Goal: Information Seeking & Learning: Learn about a topic

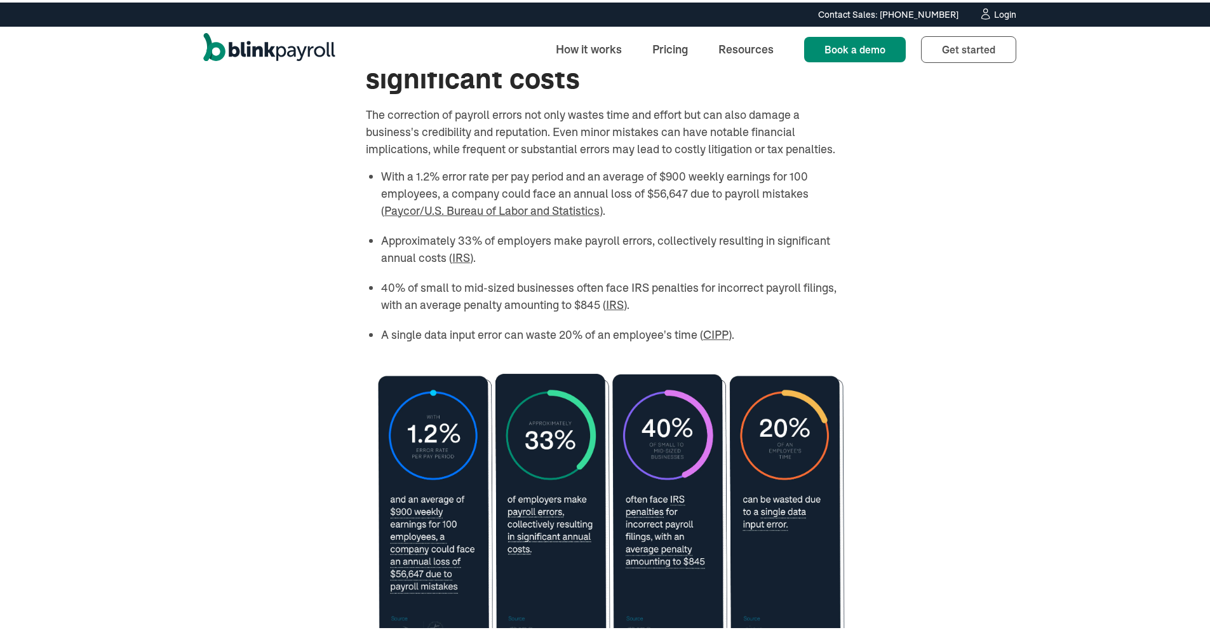
scroll to position [2287, 0]
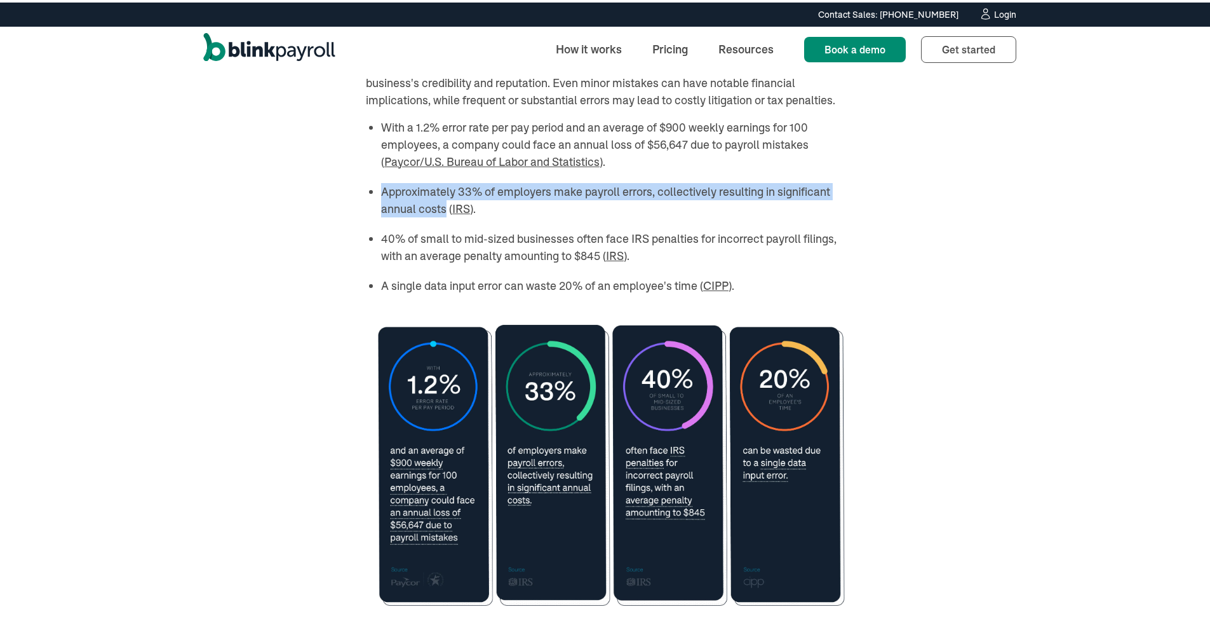
drag, startPoint x: 379, startPoint y: 208, endPoint x: 442, endPoint y: 229, distance: 65.5
click at [442, 215] on li "Approximately 33% of employers make payroll errors, collectively resulting in s…" at bounding box center [617, 197] width 473 height 34
copy li "Approximately 33% of employers make payroll errors, collectively resulting in s…"
click at [459, 213] on link "IRS" at bounding box center [461, 206] width 18 height 15
click at [609, 260] on link "IRS" at bounding box center [615, 253] width 18 height 15
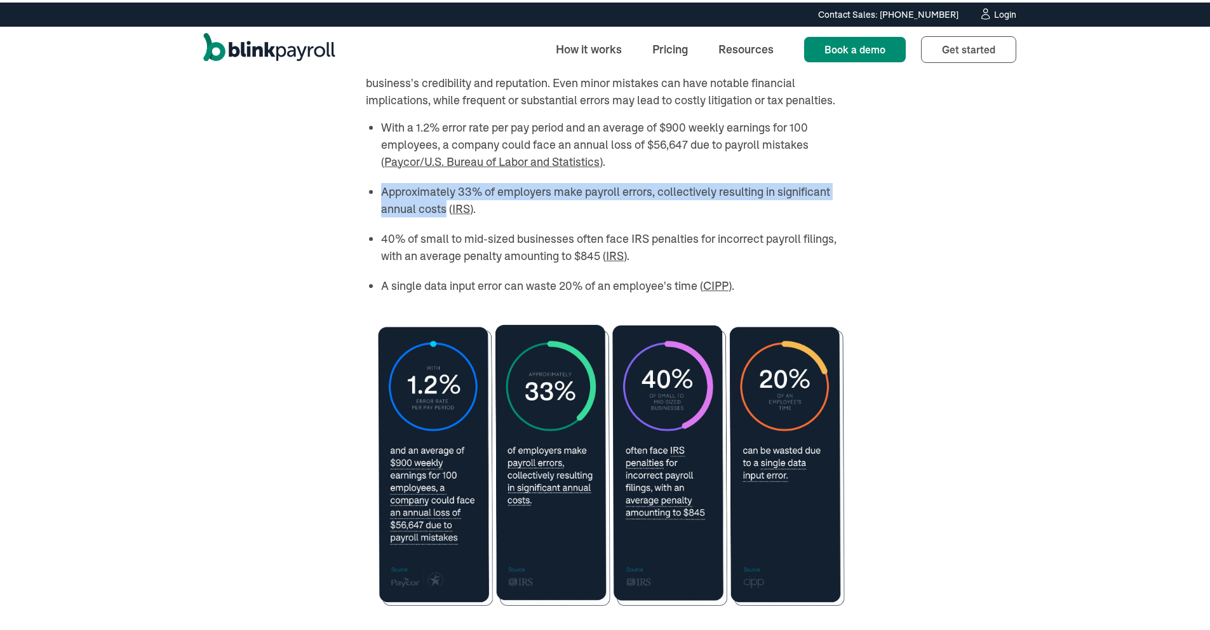
click at [525, 166] on link "Paycor/U.S. Bureau of Labor and Statistics" at bounding box center [491, 159] width 215 height 15
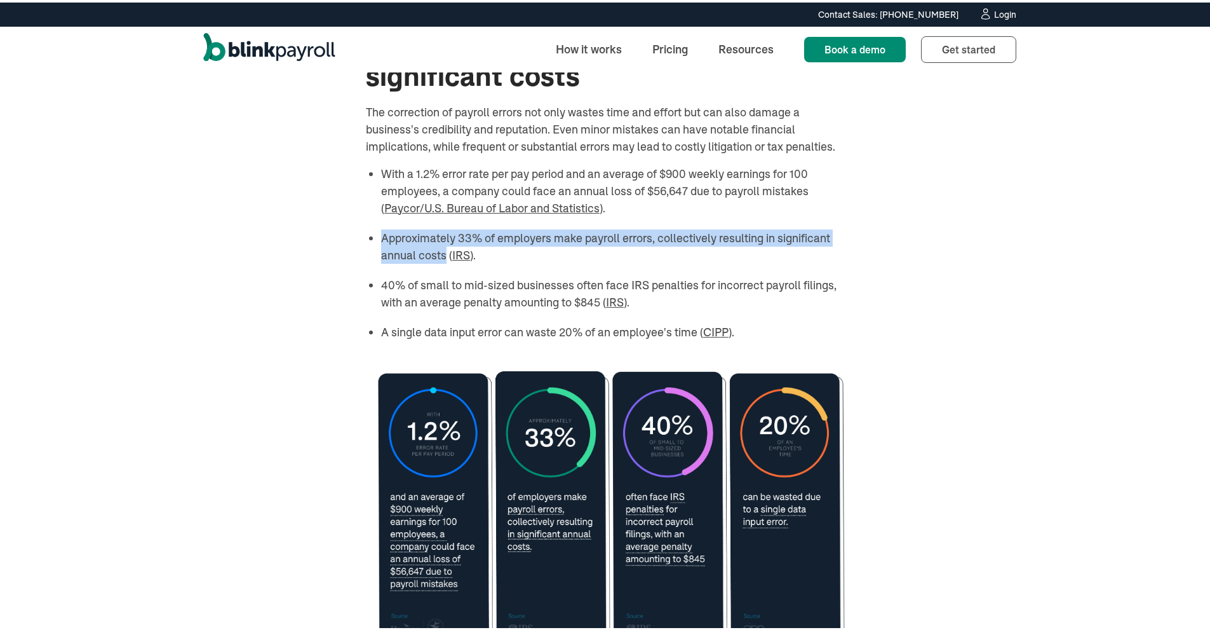
scroll to position [2223, 0]
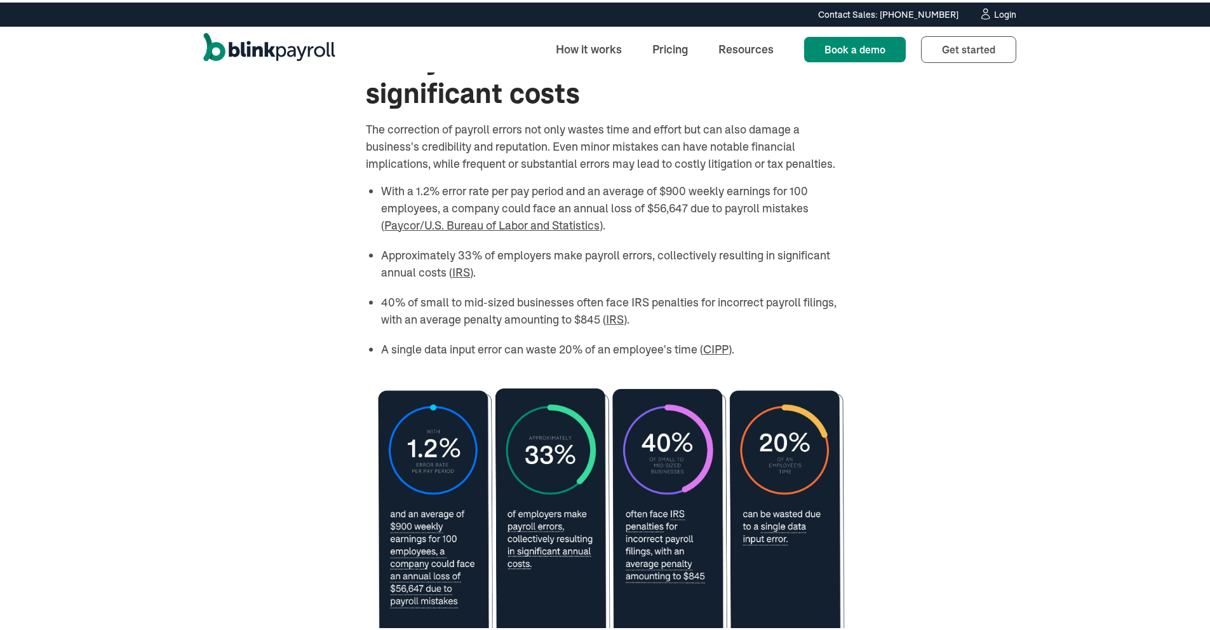
click at [497, 321] on li "40% of small to mid-sized businesses often face IRS penalties for incorrect pay…" at bounding box center [617, 308] width 473 height 34
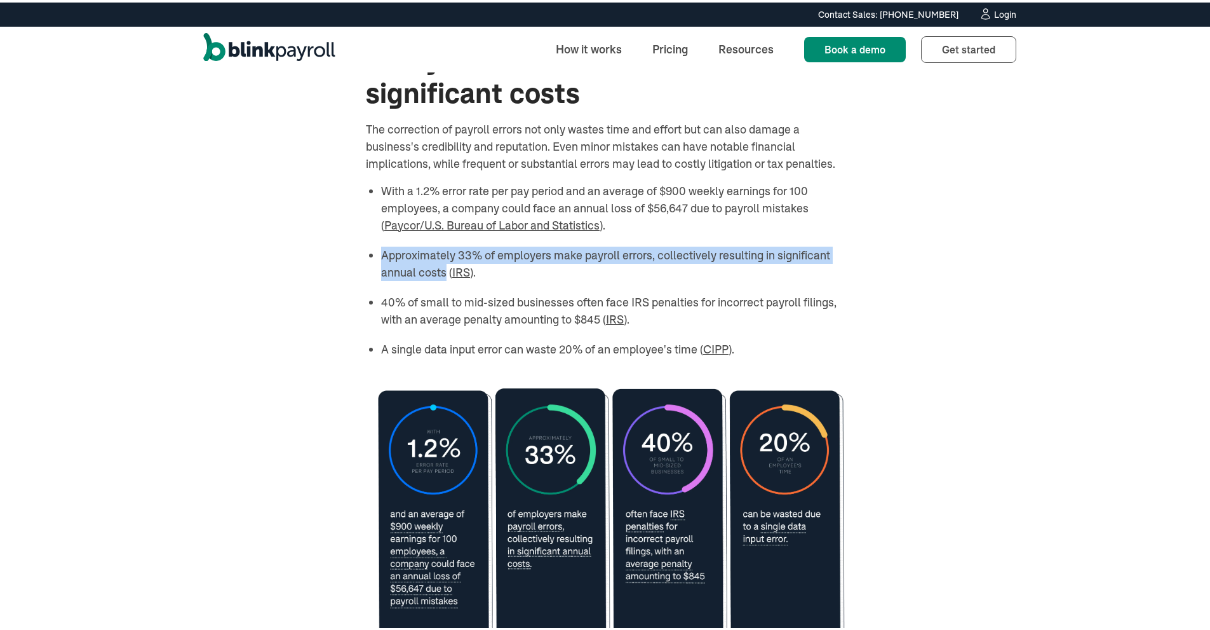
drag, startPoint x: 377, startPoint y: 265, endPoint x: 440, endPoint y: 287, distance: 67.3
click at [440, 278] on li "Approximately 33% of employers make payroll errors, collectively resulting in s…" at bounding box center [617, 261] width 473 height 34
copy li "Approximately 33% of employers make payroll errors, collectively resulting in s…"
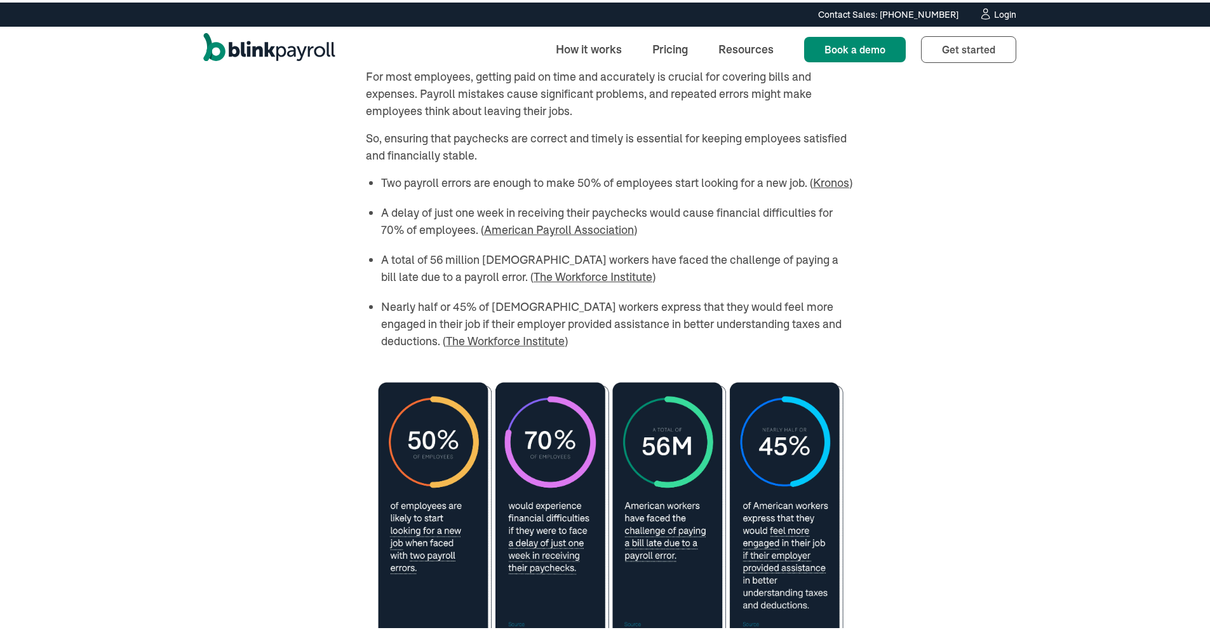
scroll to position [953, 0]
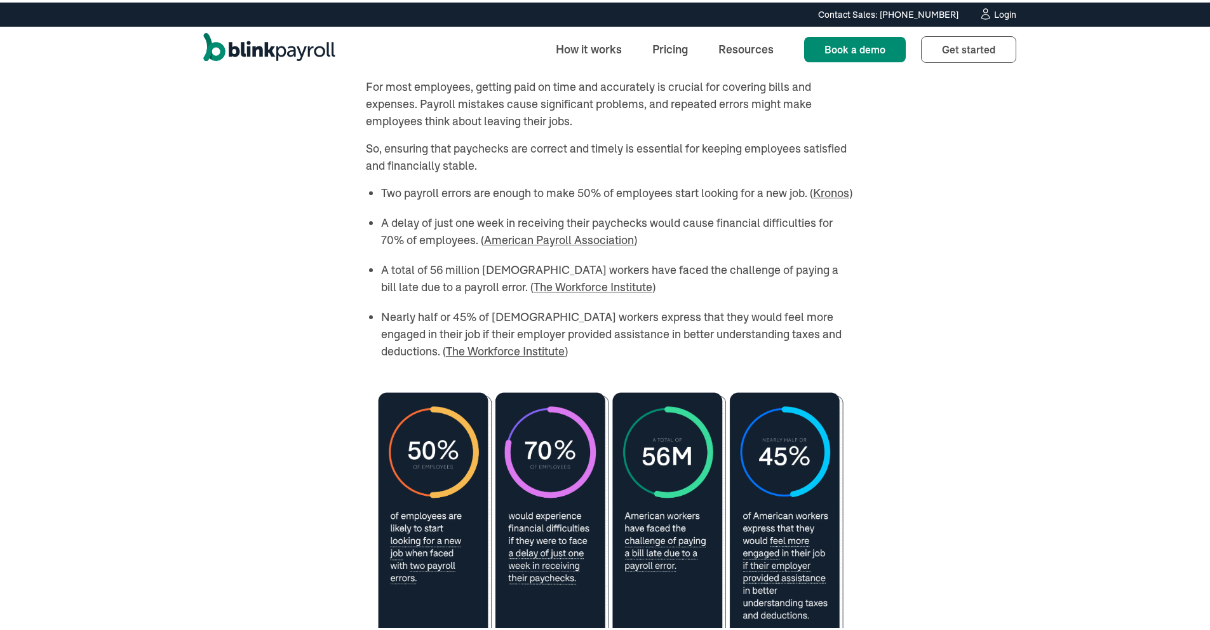
click at [813, 198] on link "Kronos" at bounding box center [831, 190] width 36 height 15
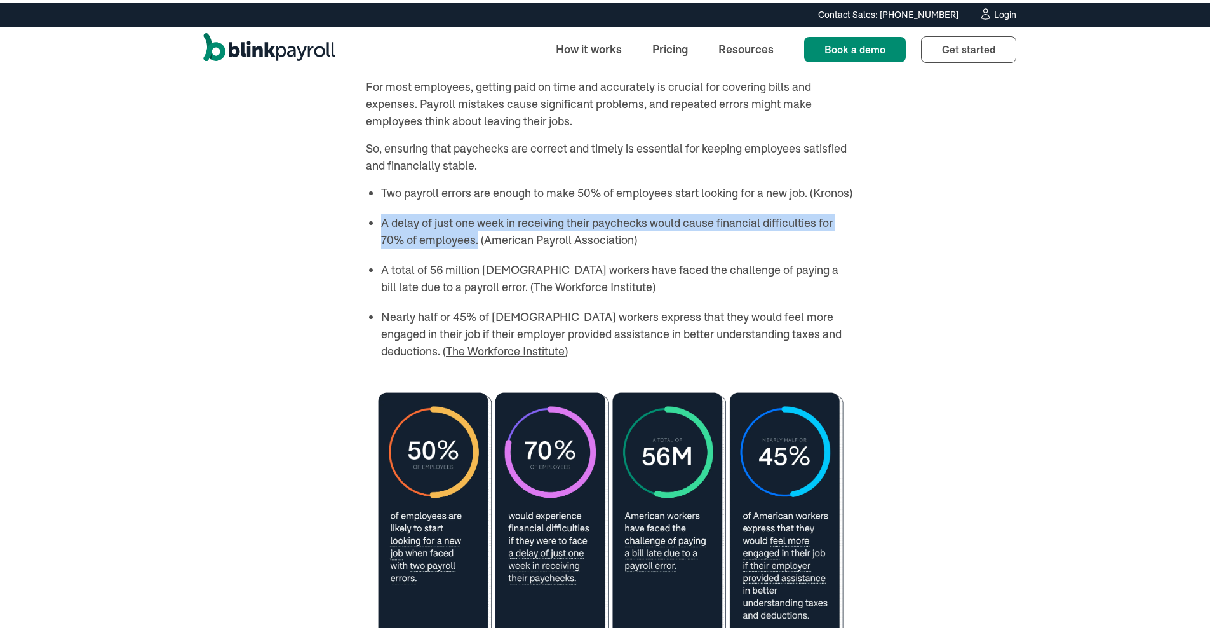
drag, startPoint x: 378, startPoint y: 238, endPoint x: 473, endPoint y: 257, distance: 97.2
click at [473, 257] on ul "Two payroll errors are enough to make 50% of employees start looking for a new …" at bounding box center [610, 269] width 488 height 175
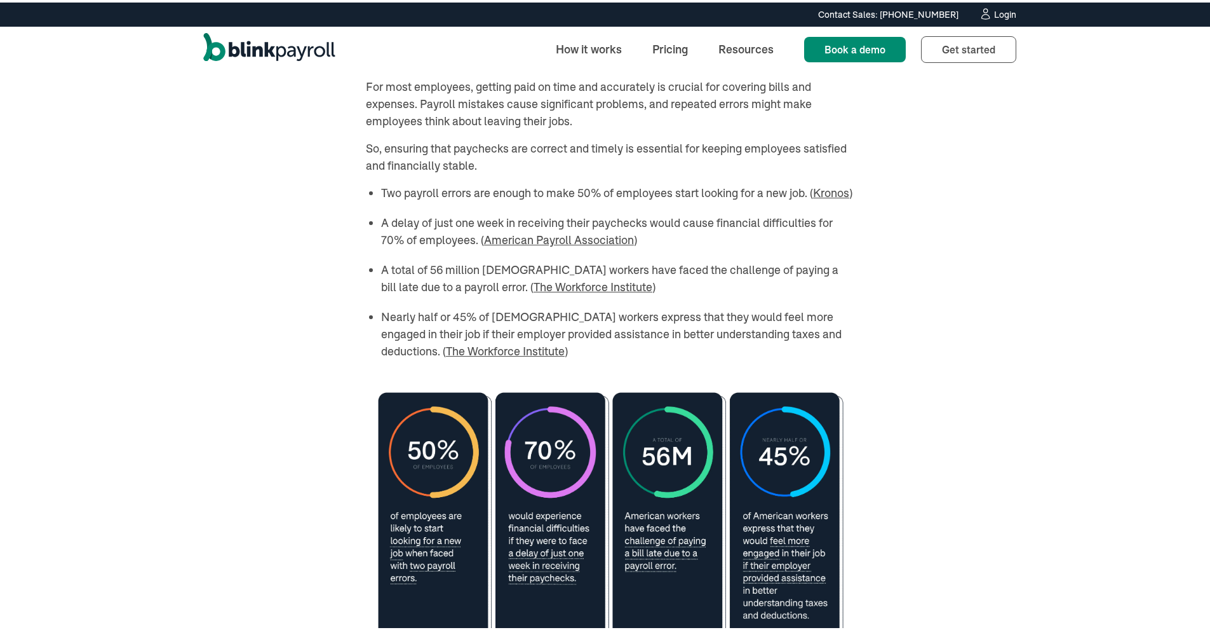
click at [528, 281] on li "A total of 56 million [DEMOGRAPHIC_DATA] workers have faced the challenge of pa…" at bounding box center [617, 276] width 473 height 34
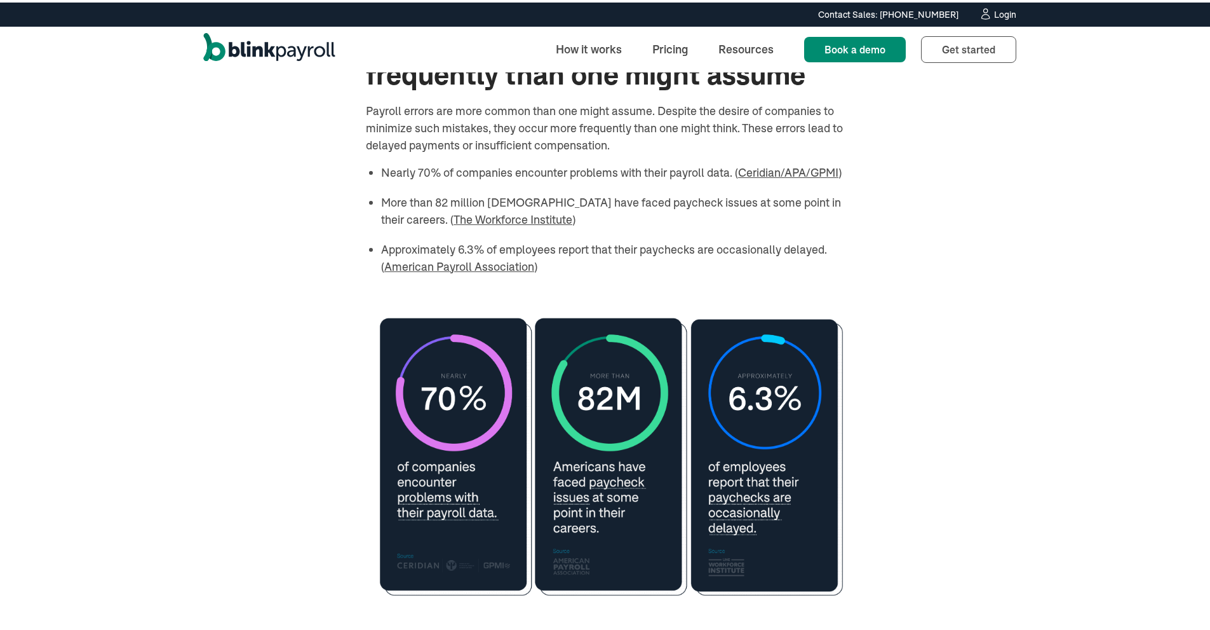
scroll to position [1652, 0]
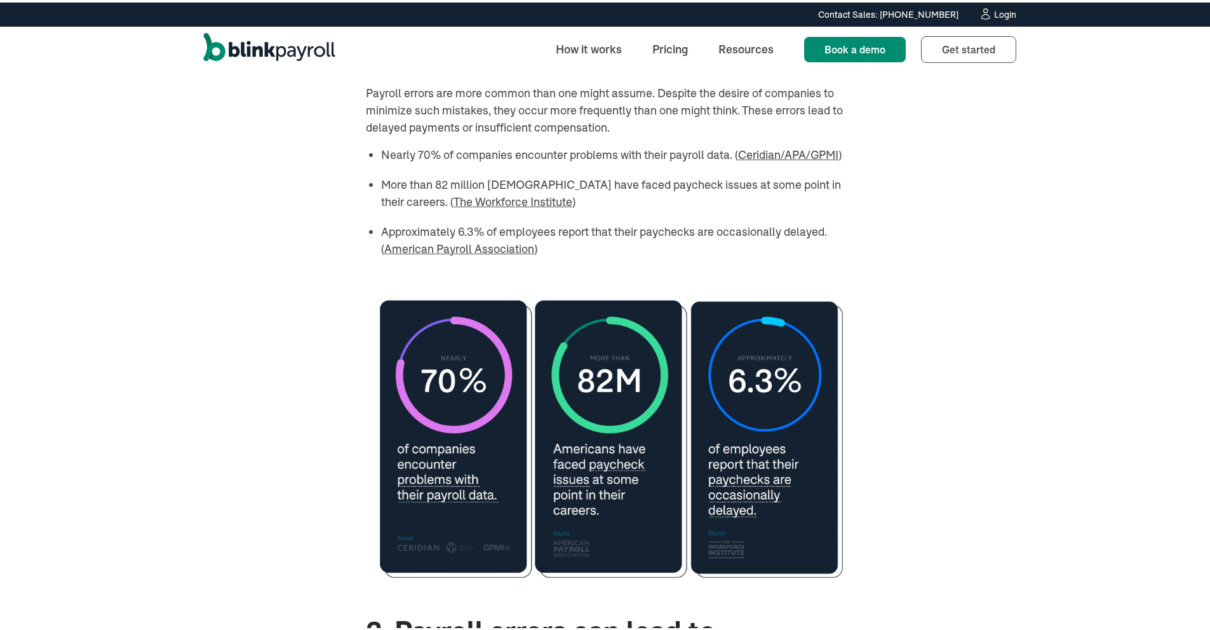
click at [799, 159] on link "Ceridian/APA/GPMI" at bounding box center [788, 152] width 100 height 15
drag, startPoint x: 376, startPoint y: 169, endPoint x: 727, endPoint y: 161, distance: 351.4
click at [727, 161] on li "Nearly 70% of companies encounter problems with their payroll data. ( Ceridian/…" at bounding box center [617, 152] width 473 height 17
click at [461, 206] on link "The Workforce Institute" at bounding box center [513, 199] width 119 height 15
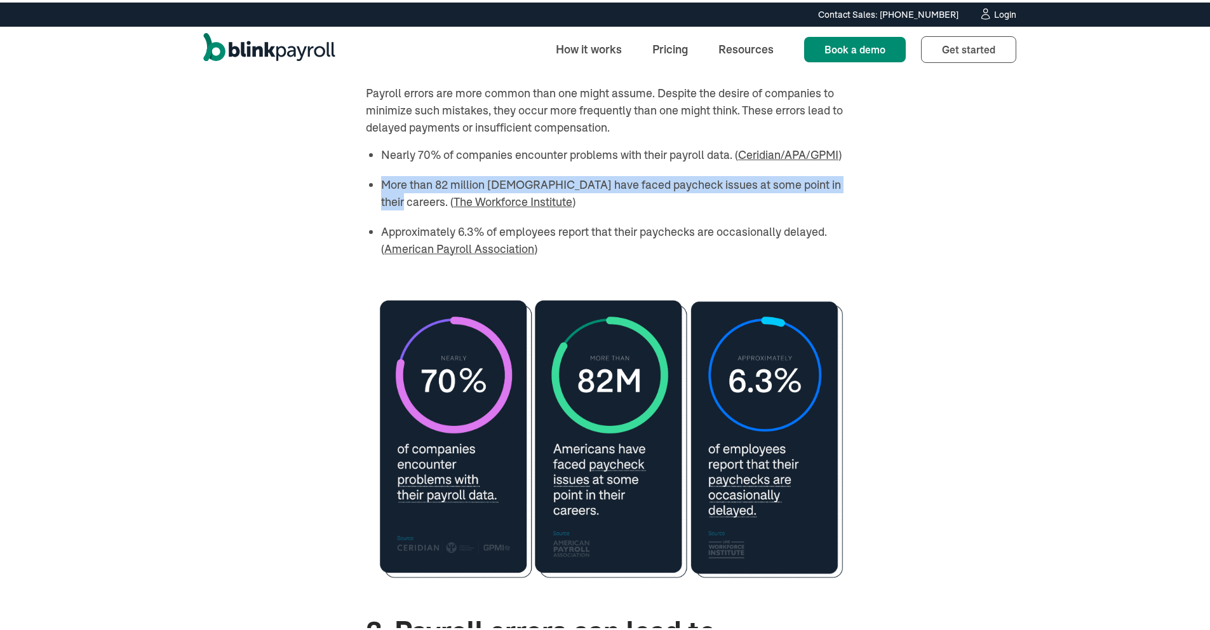
drag, startPoint x: 375, startPoint y: 201, endPoint x: 839, endPoint y: 201, distance: 463.1
click at [839, 201] on ul "Nearly 70% of companies encounter problems with their payroll data. ( Ceridian/…" at bounding box center [610, 199] width 488 height 111
copy li "More than 82 million [DEMOGRAPHIC_DATA] have faced paycheck issues at some poin…"
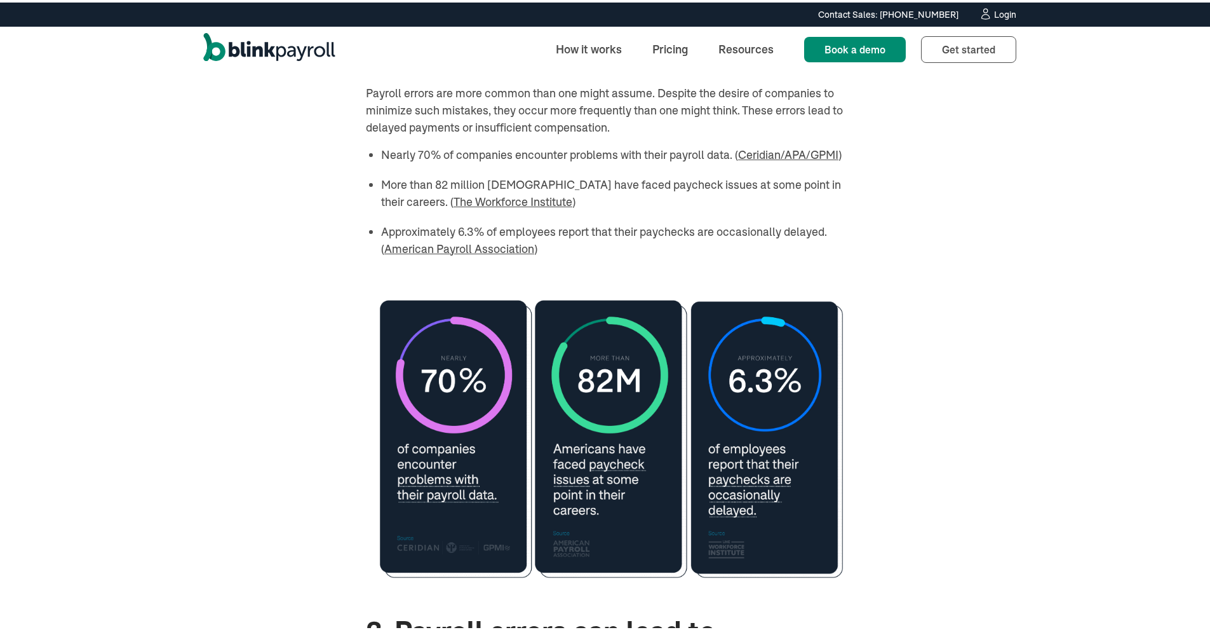
click at [592, 1] on div "Contact Sales: [PHONE_NUMBER] Contact Sales: [PHONE_NUMBER] Login" at bounding box center [610, 12] width 1220 height 24
drag, startPoint x: 392, startPoint y: 248, endPoint x: 654, endPoint y: 242, distance: 261.8
click at [654, 242] on li "Approximately 6.3% of employees report that their paychecks are occasionally de…" at bounding box center [617, 237] width 473 height 34
drag, startPoint x: 538, startPoint y: 246, endPoint x: 684, endPoint y: 245, distance: 146.1
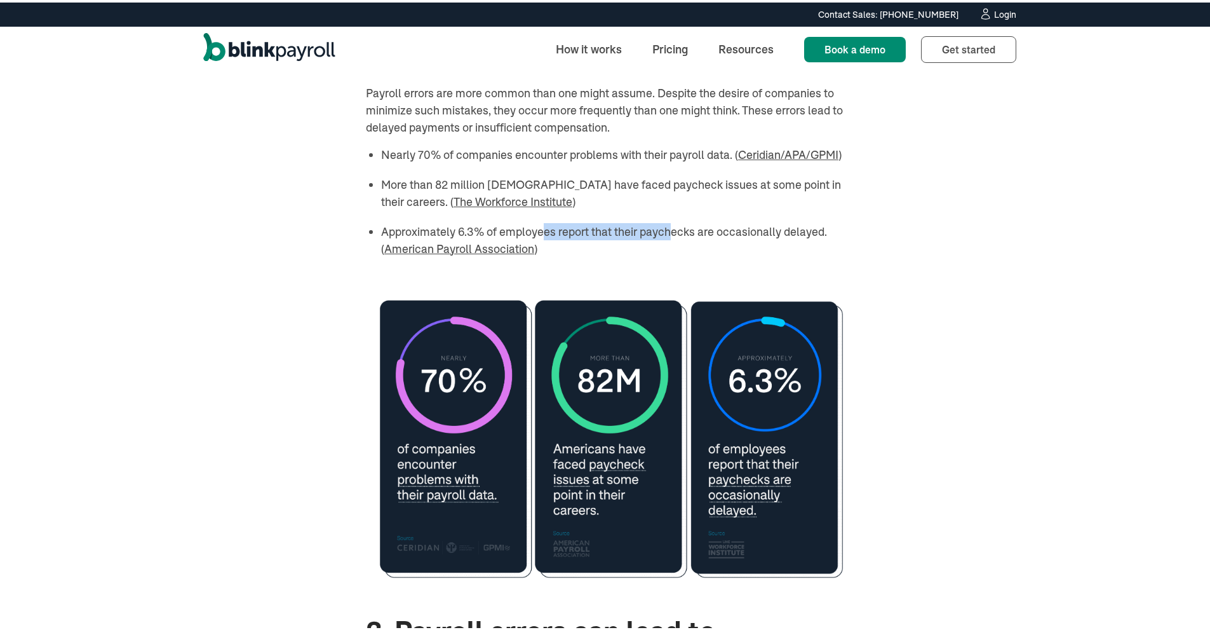
click at [675, 243] on li "Approximately 6.3% of employees report that their paychecks are occasionally de…" at bounding box center [617, 237] width 473 height 34
click at [685, 245] on li "Approximately 6.3% of employees report that their paychecks are occasionally de…" at bounding box center [617, 237] width 473 height 34
click at [488, 253] on link "American Payroll Association" at bounding box center [459, 246] width 150 height 15
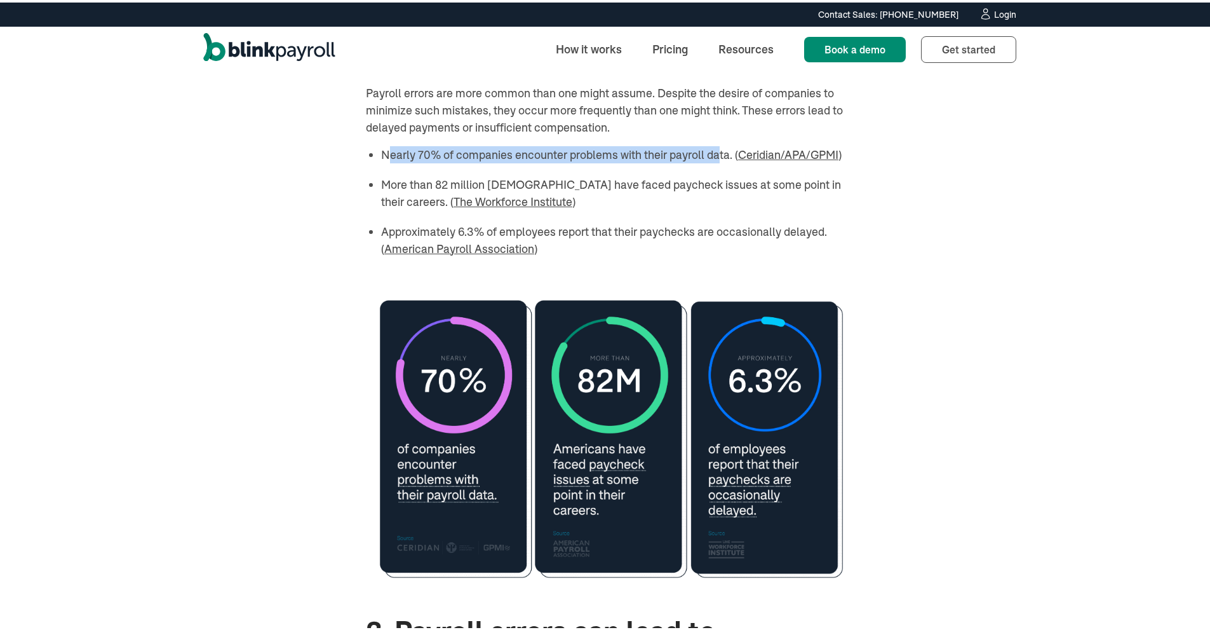
drag, startPoint x: 381, startPoint y: 165, endPoint x: 732, endPoint y: 160, distance: 351.3
click at [717, 161] on li "Nearly 70% of companies encounter problems with their payroll data. ( Ceridian/…" at bounding box center [617, 152] width 473 height 17
click at [732, 160] on li "Nearly 70% of companies encounter problems with their payroll data. ( Ceridian/…" at bounding box center [617, 152] width 473 height 17
drag, startPoint x: 367, startPoint y: 161, endPoint x: 725, endPoint y: 176, distance: 358.0
click at [725, 161] on li "Nearly 70% of companies encounter problems with their payroll data. ( Ceridian/…" at bounding box center [617, 152] width 473 height 17
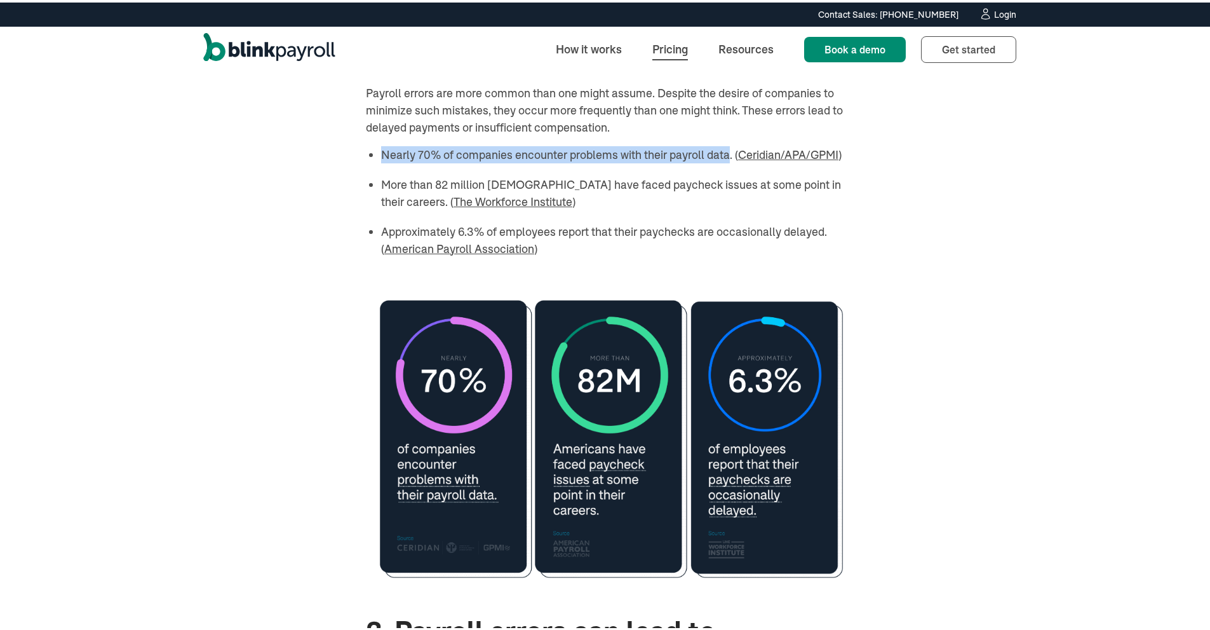
copy li "Nearly 70% of companies encounter problems with their payroll data"
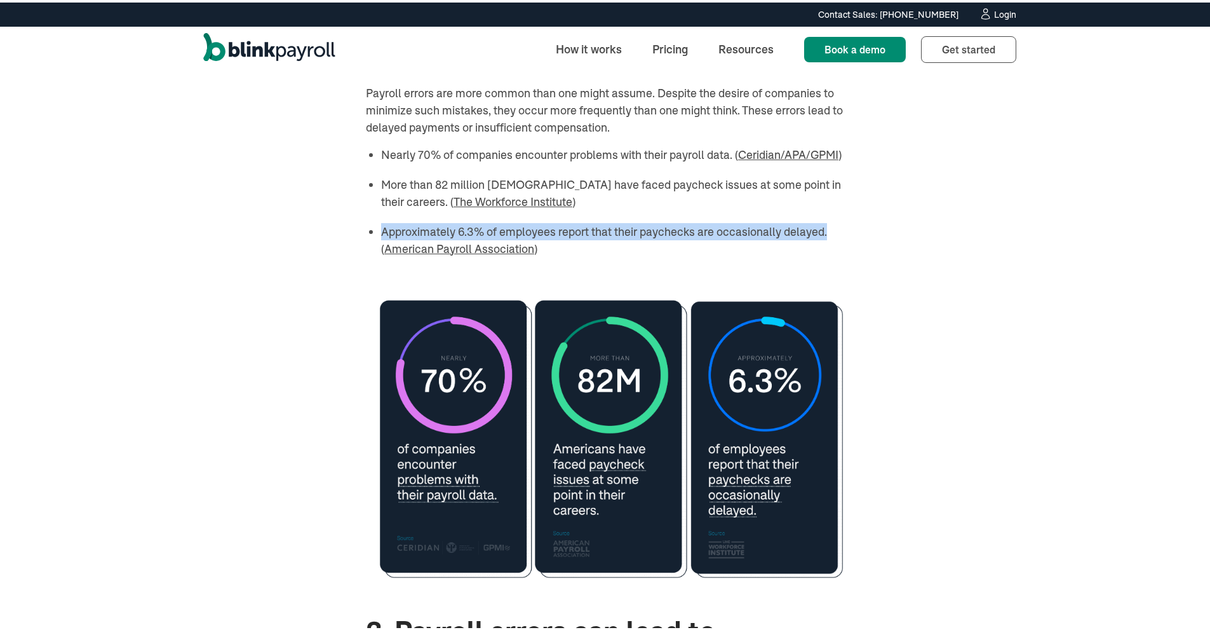
drag, startPoint x: 377, startPoint y: 248, endPoint x: 832, endPoint y: 239, distance: 455.6
click at [832, 239] on li "Approximately 6.3% of employees report that their paychecks are occasionally de…" at bounding box center [617, 237] width 473 height 34
copy li "Approximately 6.3% of employees report that their paychecks are occasionally de…"
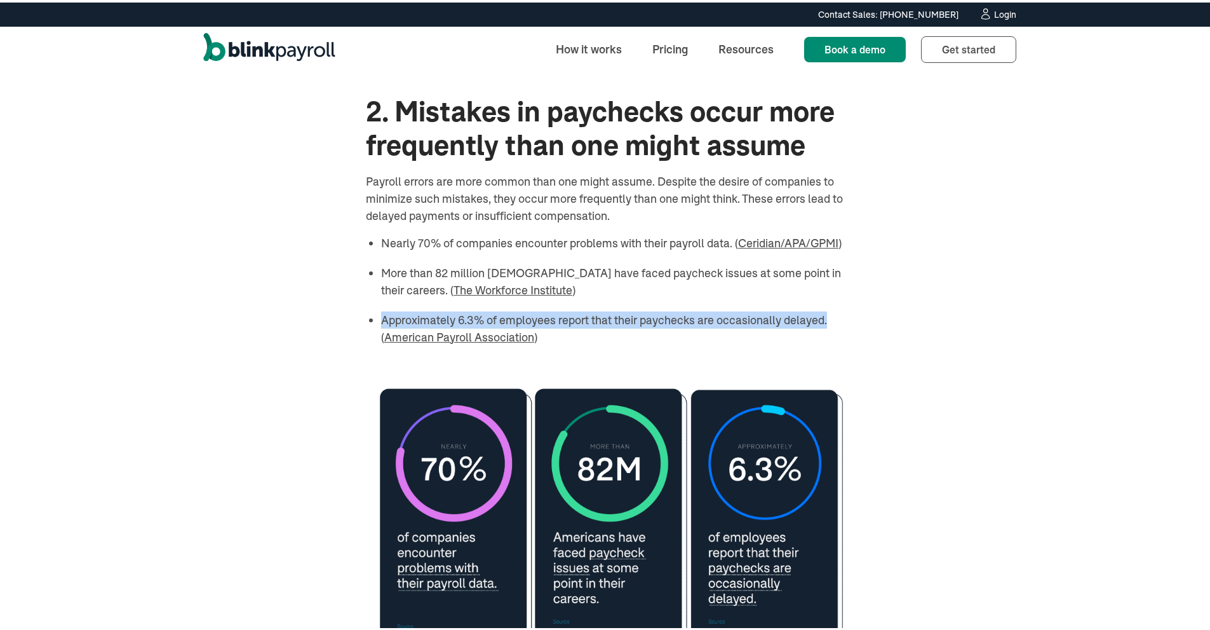
scroll to position [1525, 0]
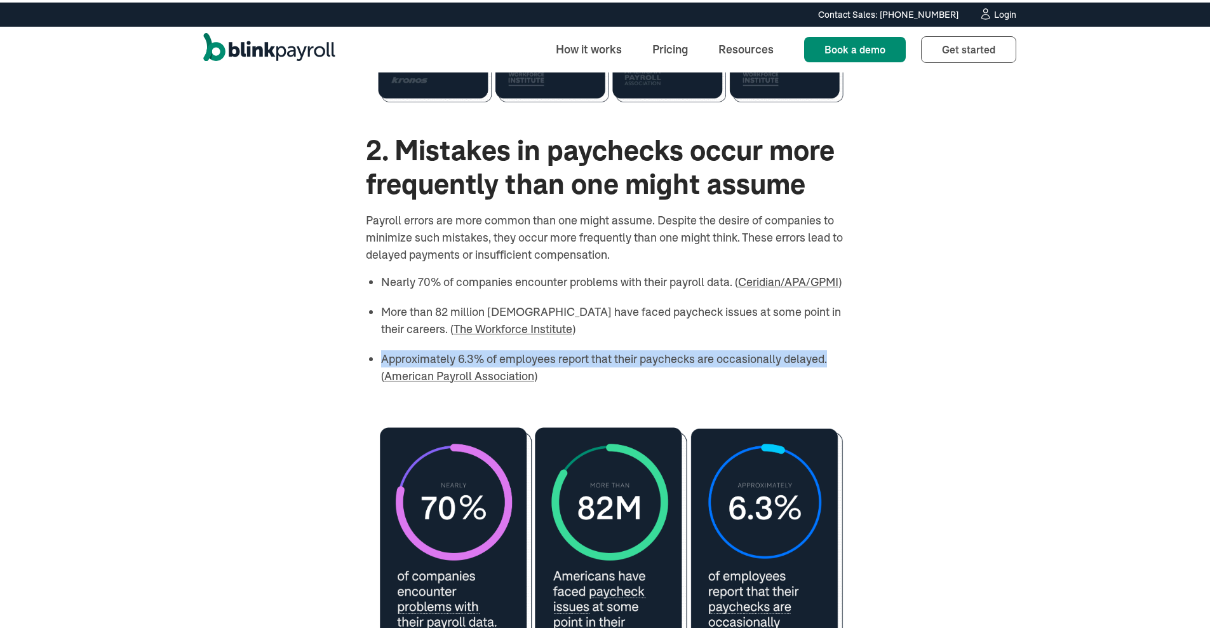
click at [811, 287] on link "Ceridian/APA/GPMI" at bounding box center [788, 279] width 100 height 15
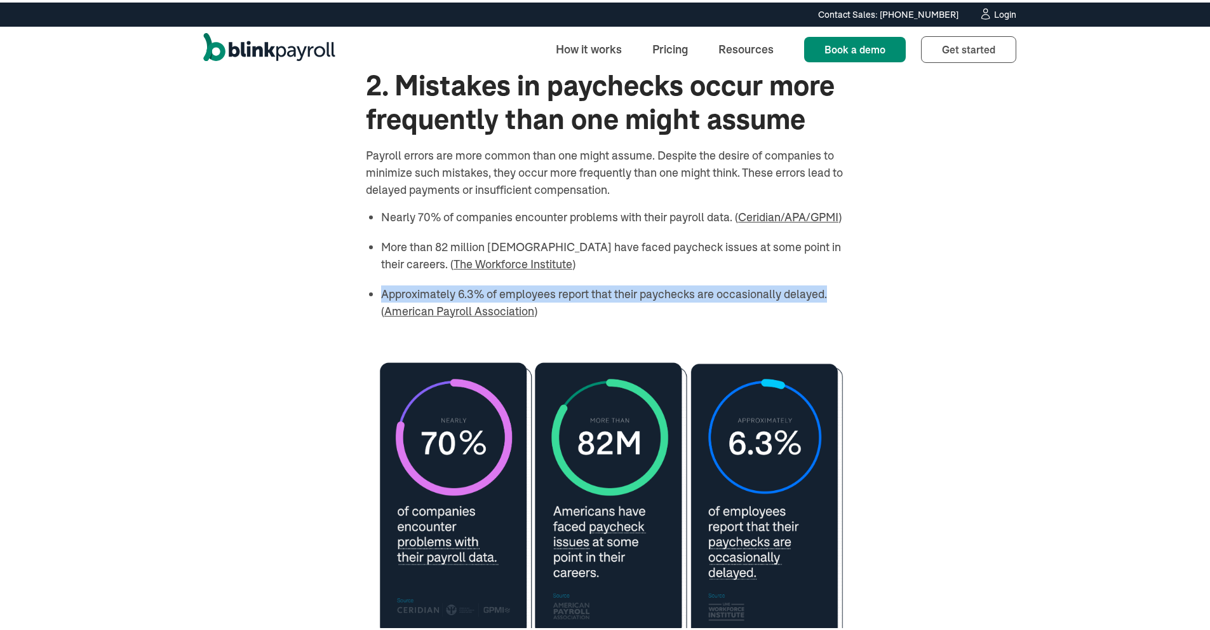
scroll to position [1906, 0]
